Goal: Transaction & Acquisition: Purchase product/service

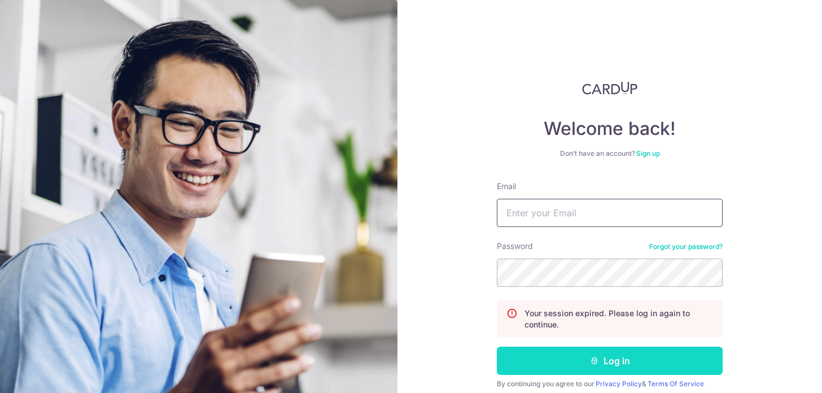
type input "[EMAIL_ADDRESS][DOMAIN_NAME]"
click at [533, 359] on button "Log in" at bounding box center [610, 361] width 226 height 28
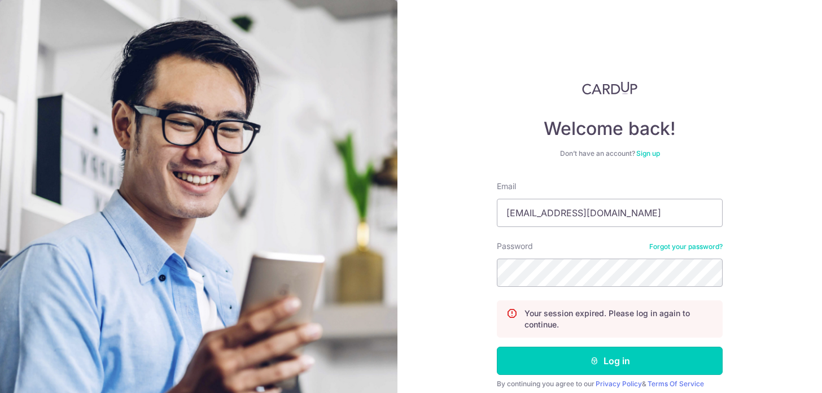
scroll to position [27, 0]
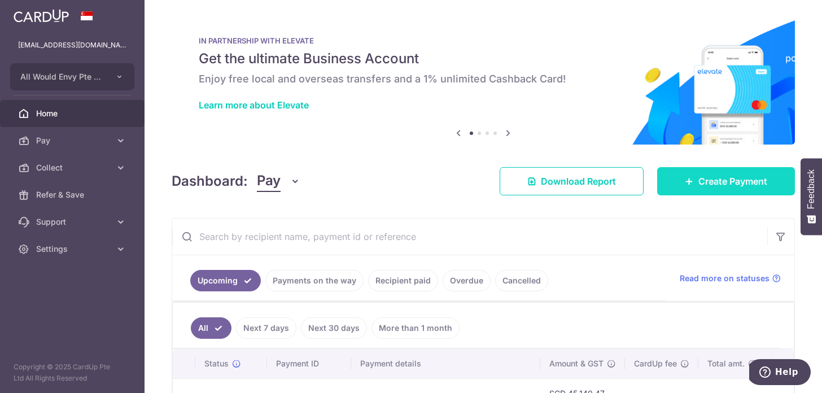
click at [681, 190] on link "Create Payment" at bounding box center [726, 181] width 138 height 28
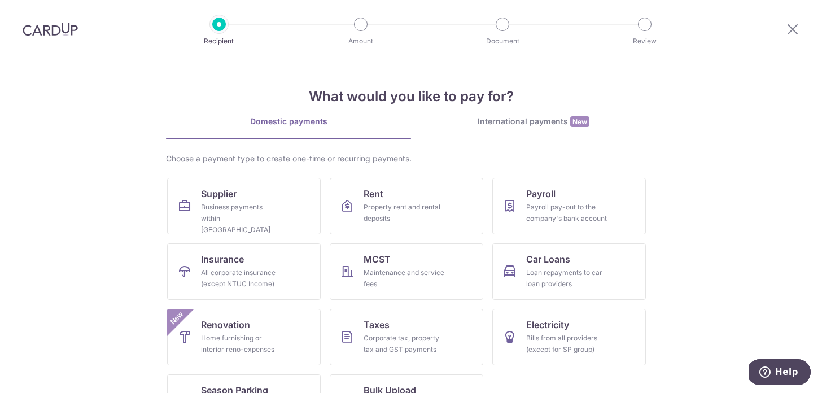
click at [508, 114] on div "What would you like to pay for? Domestic payments International payments New Ch…" at bounding box center [411, 249] width 490 height 381
click at [508, 124] on div "International payments New" at bounding box center [533, 122] width 245 height 12
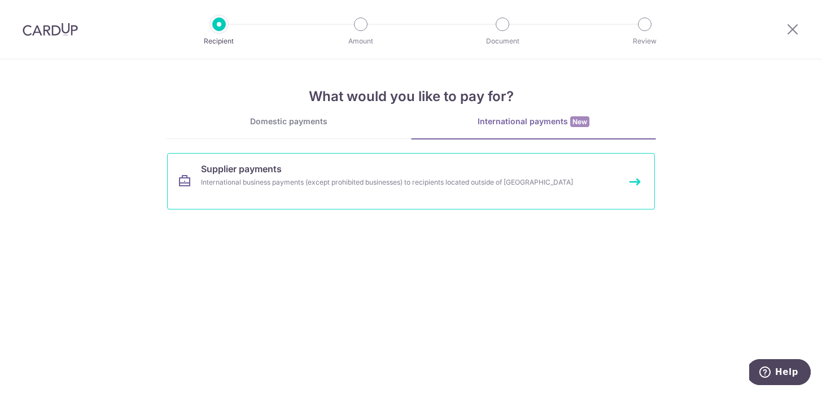
click at [390, 184] on div "International business payments (except prohibited businesses) to recipients lo…" at bounding box center [396, 182] width 390 height 11
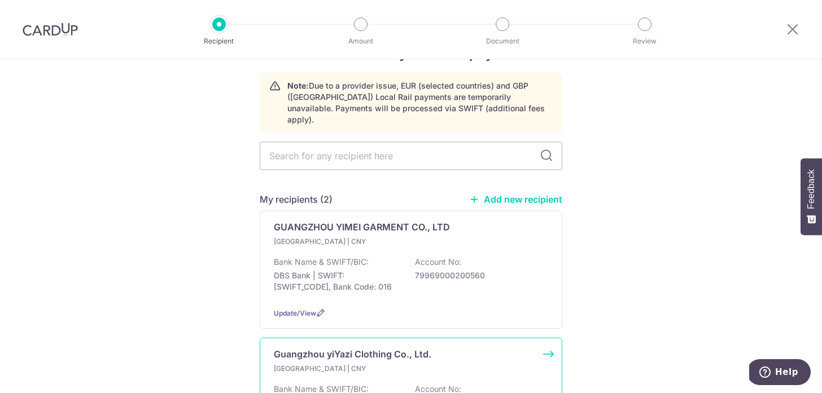
scroll to position [42, 0]
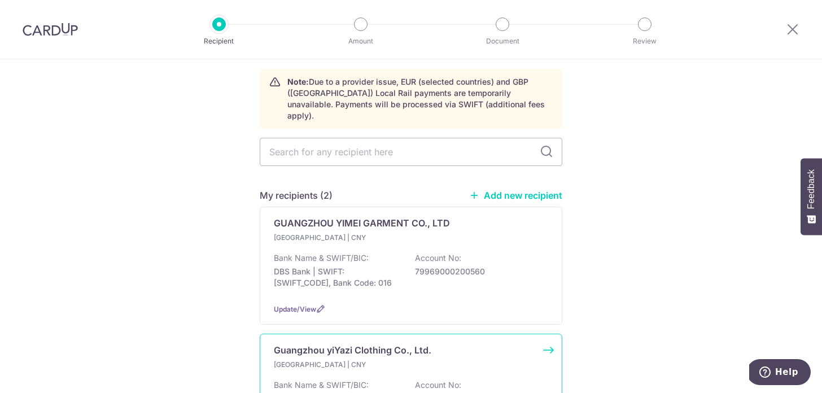
click at [355, 359] on p "Hong Kong | CNY" at bounding box center [340, 364] width 133 height 11
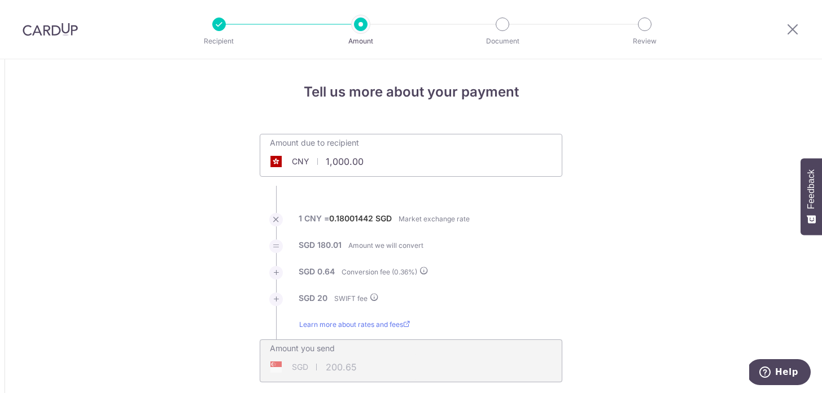
click at [412, 164] on div "Amount due to recipient CNY 1,000.00 1000" at bounding box center [411, 155] width 303 height 43
click at [390, 167] on input "1,000.00" at bounding box center [347, 162] width 175 height 26
click at [527, 242] on li "SGD 180.01 Amount we will convert" at bounding box center [411, 252] width 303 height 27
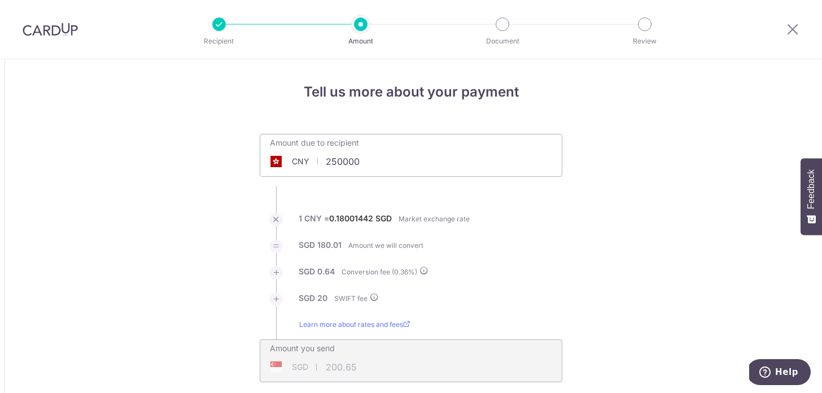
type input "250,000.00"
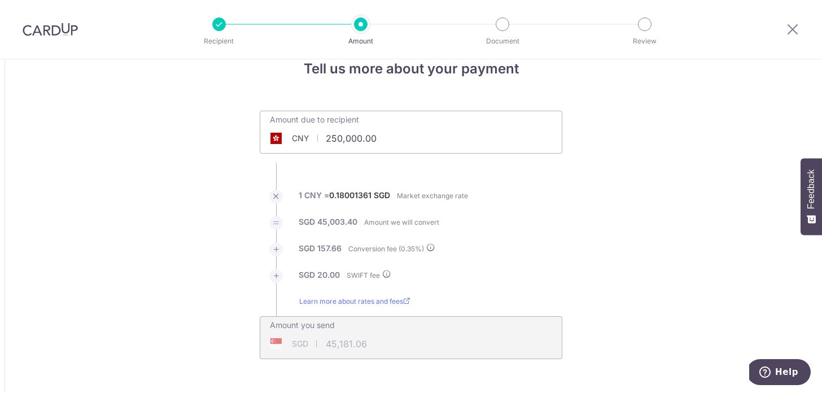
scroll to position [42, 0]
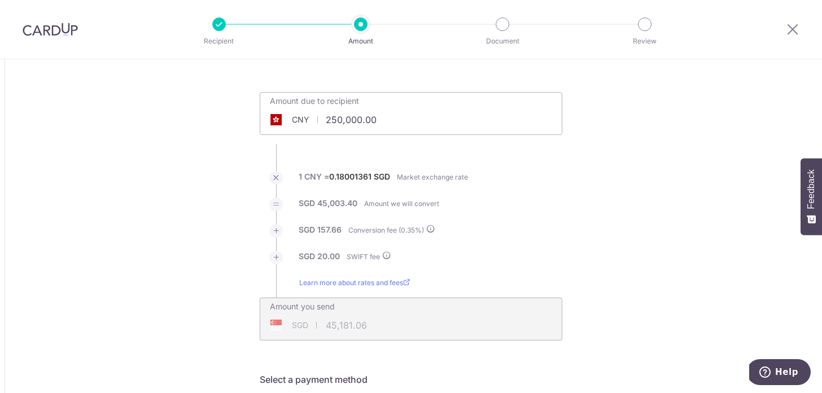
click at [481, 267] on li "SGD 20.00 SWIFT fee" at bounding box center [411, 264] width 303 height 27
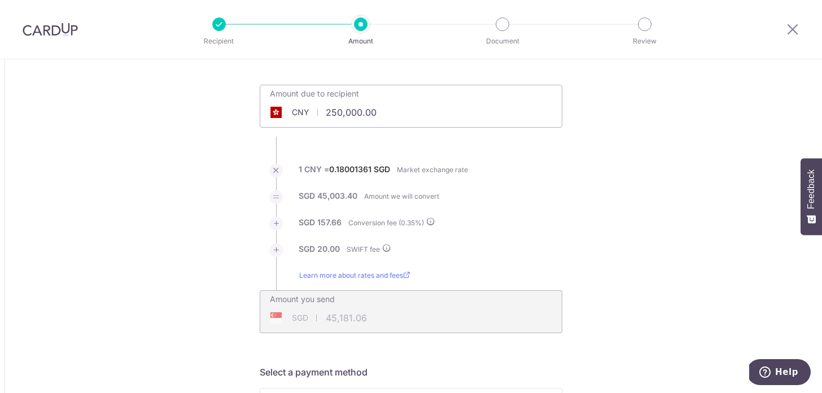
scroll to position [50, 0]
type input "45,190.85"
